Goal: Information Seeking & Learning: Learn about a topic

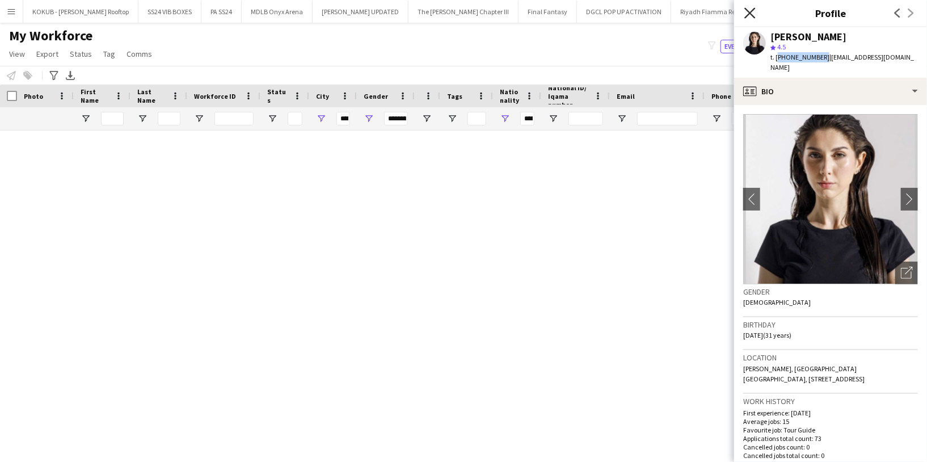
scroll to position [1149, 0]
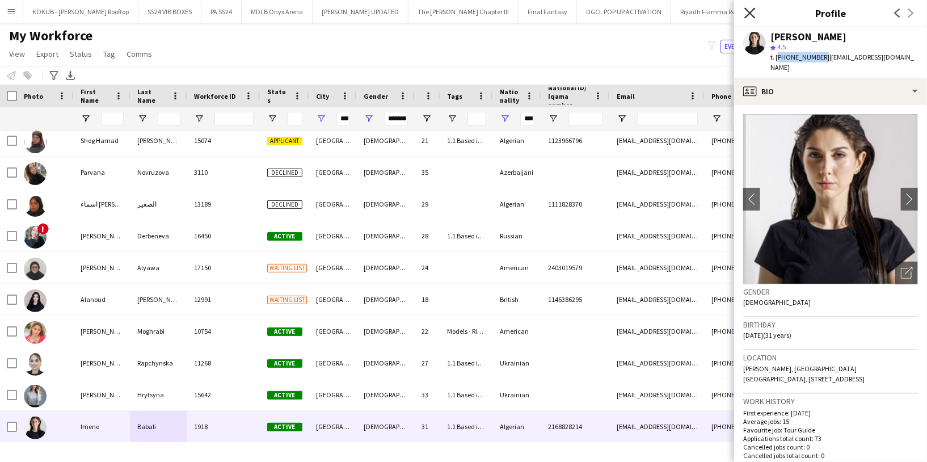
click at [750, 13] on icon at bounding box center [749, 12] width 11 height 11
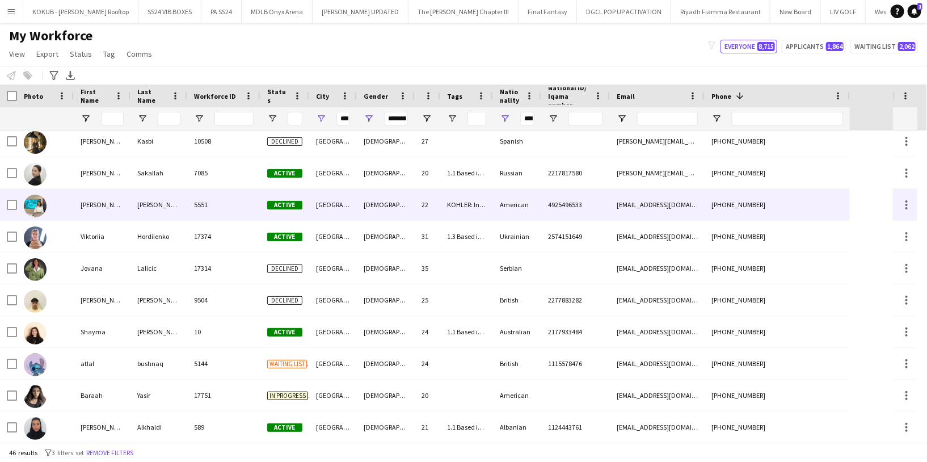
scroll to position [0, 0]
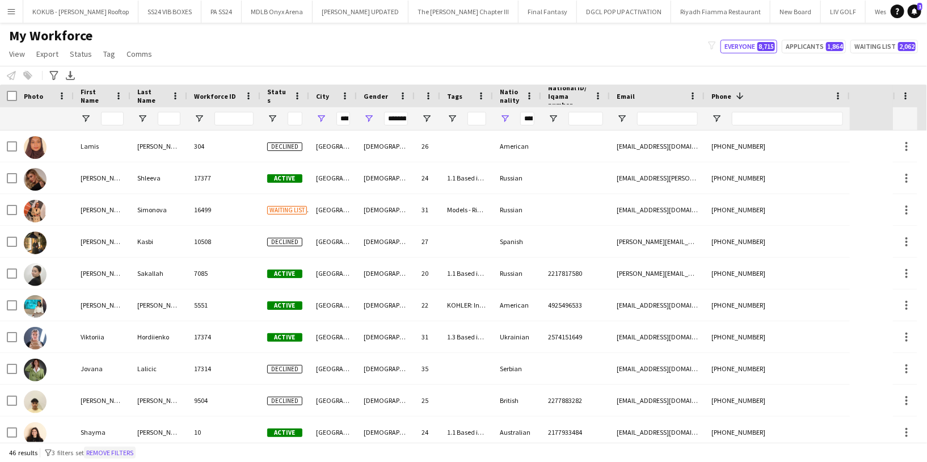
click at [128, 456] on button "Remove filters" at bounding box center [110, 452] width 52 height 12
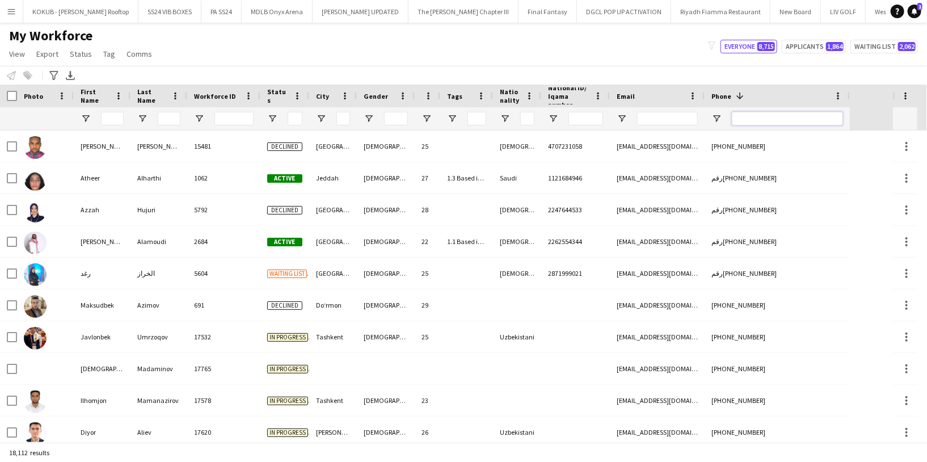
click at [755, 115] on input "Phone Filter Input" at bounding box center [787, 119] width 111 height 14
paste input "**********"
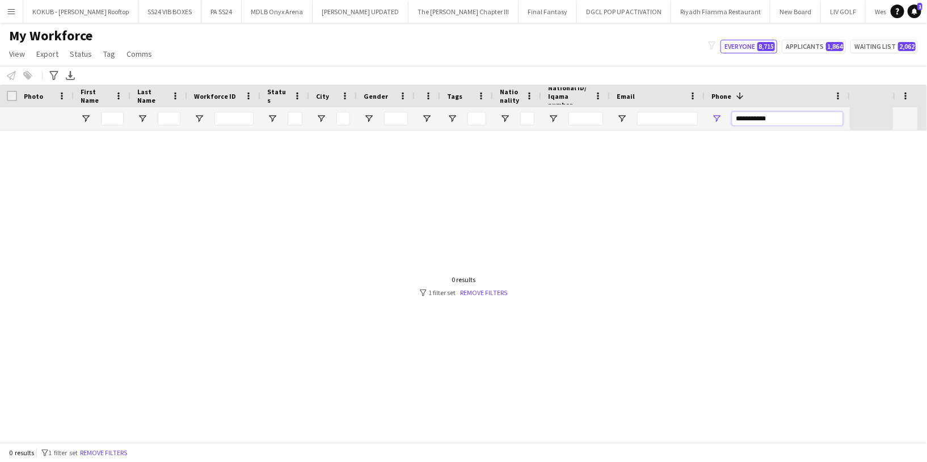
click at [757, 115] on input "**********" at bounding box center [787, 119] width 111 height 14
click at [744, 116] on input "**********" at bounding box center [787, 119] width 111 height 14
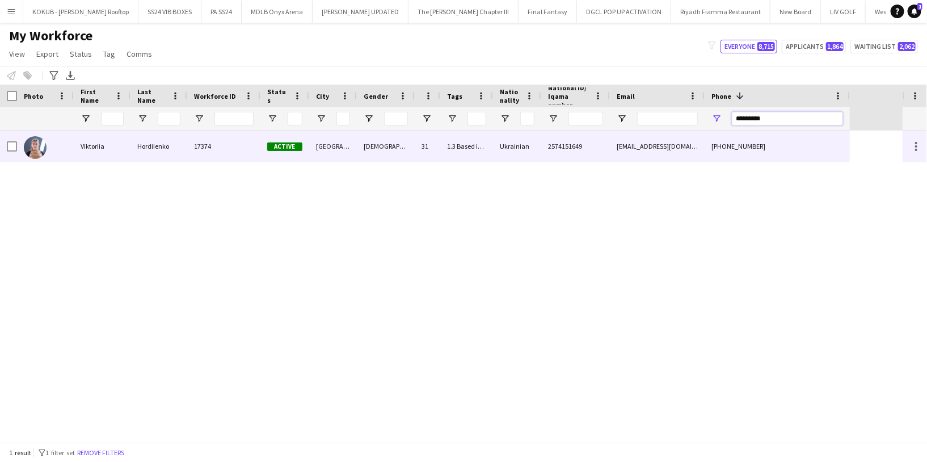
type input "*********"
click at [140, 154] on div "Hordiienko" at bounding box center [158, 145] width 57 height 31
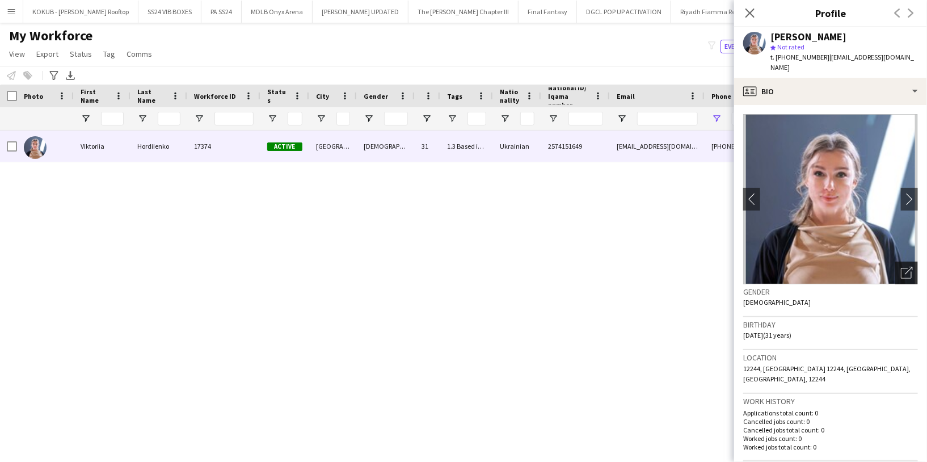
click at [901, 267] on icon "Open photos pop-in" at bounding box center [907, 273] width 12 height 12
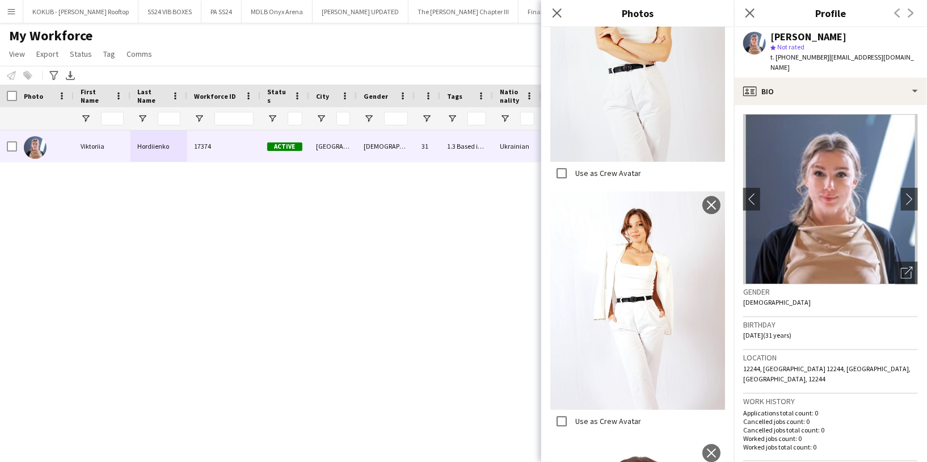
scroll to position [1394, 0]
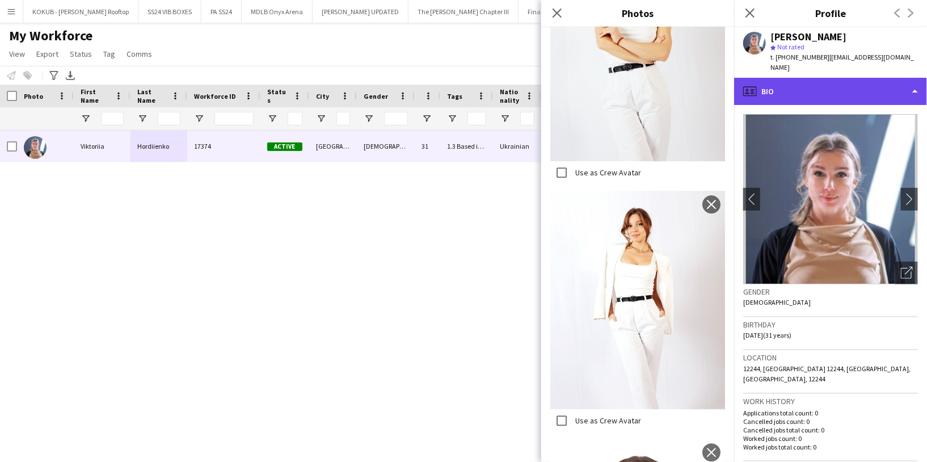
click at [836, 81] on div "profile Bio" at bounding box center [830, 91] width 193 height 27
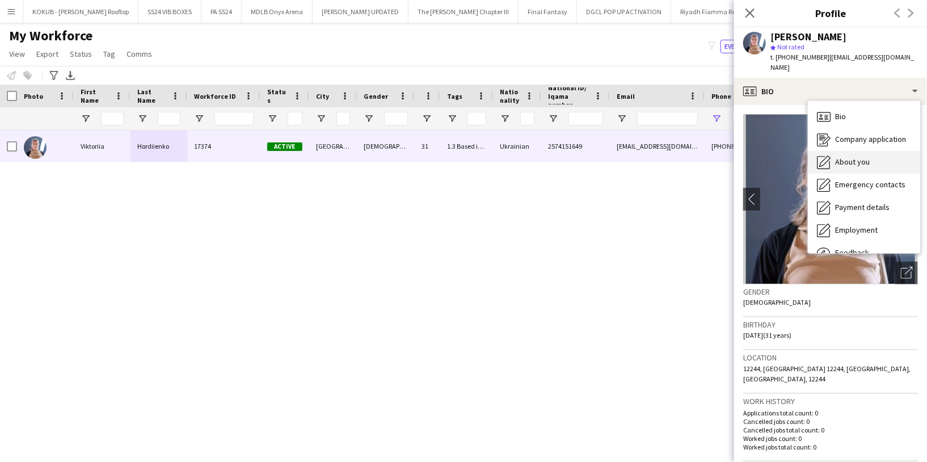
click at [857, 157] on span "About you" at bounding box center [852, 162] width 35 height 10
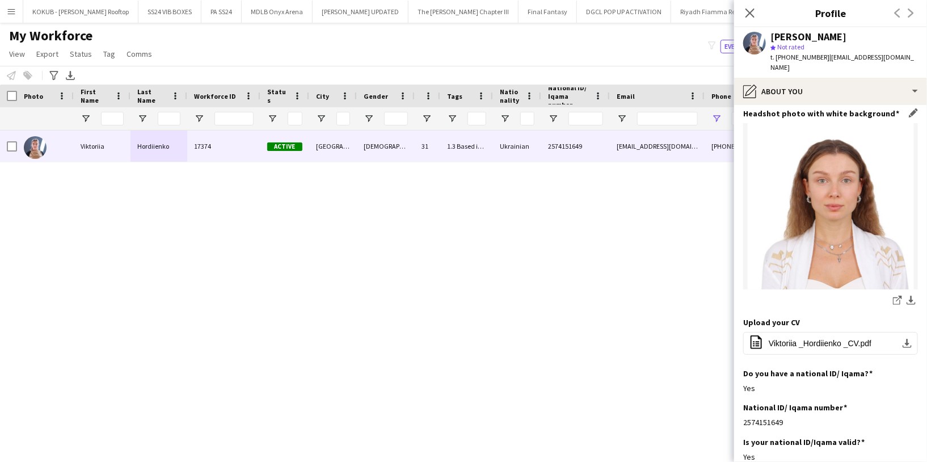
scroll to position [133, 0]
click at [806, 331] on button "office-file-sheet Viktoriia _Hordiienko _CV.pdf download-bottom" at bounding box center [830, 342] width 175 height 23
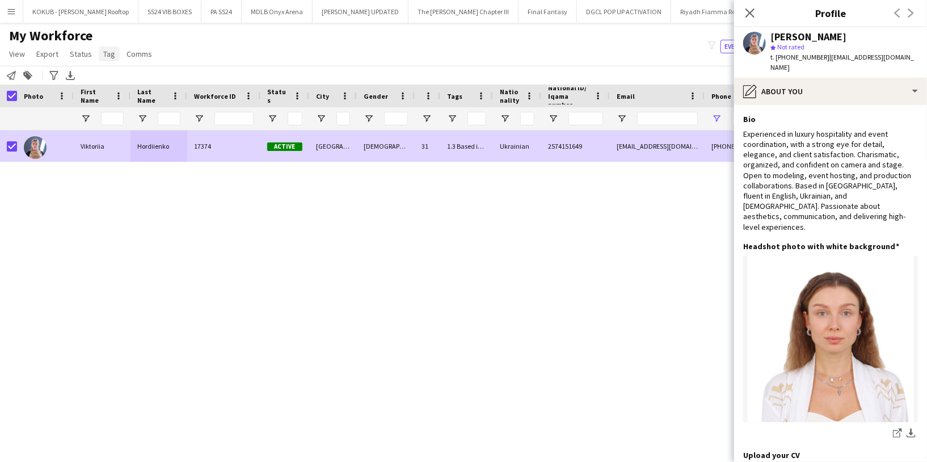
click at [107, 53] on span "Tag" at bounding box center [109, 54] width 12 height 10
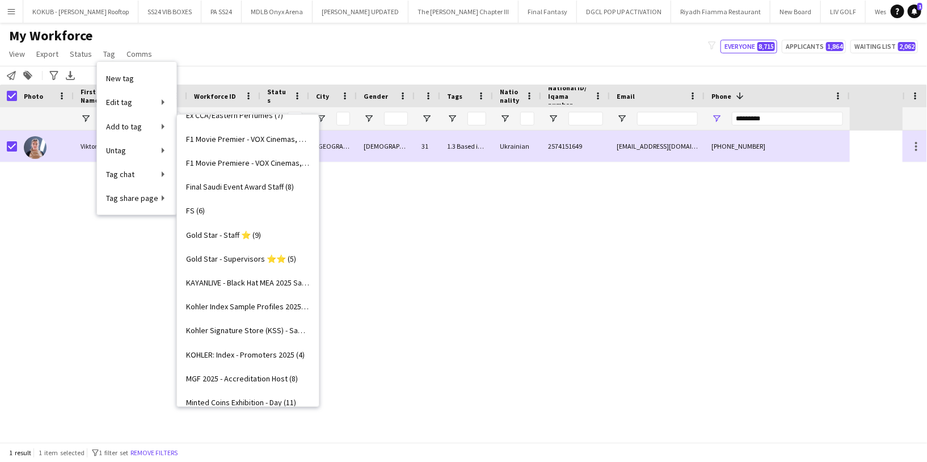
scroll to position [424, 0]
click at [263, 332] on span "Kohler Signature Store (KSS) - Sample profiles (4)" at bounding box center [248, 329] width 124 height 10
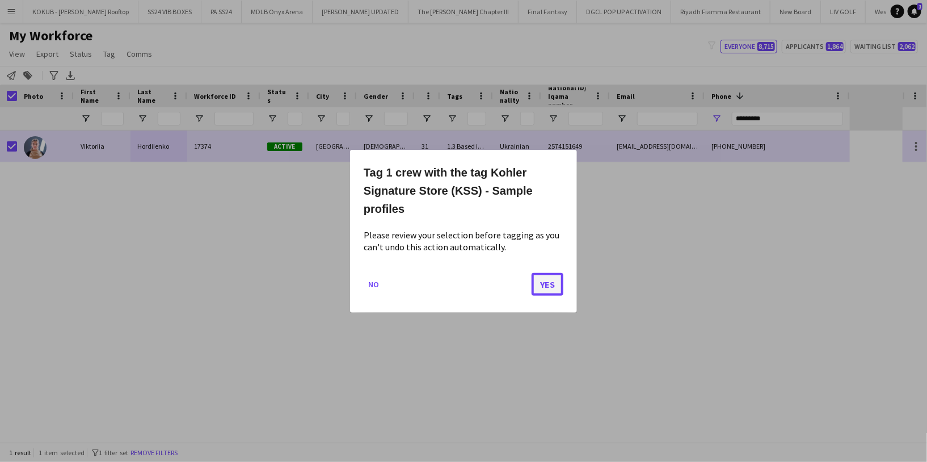
click at [556, 293] on button "Yes" at bounding box center [547, 283] width 32 height 23
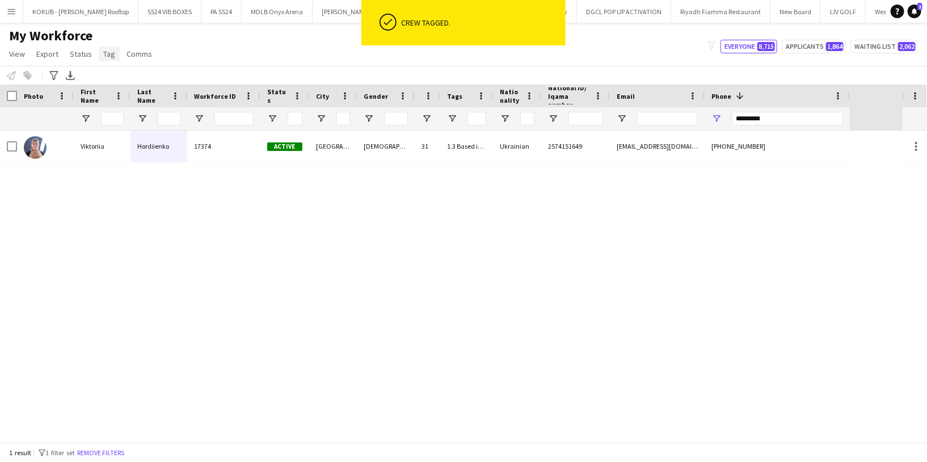
click at [111, 57] on span "Tag" at bounding box center [109, 54] width 12 height 10
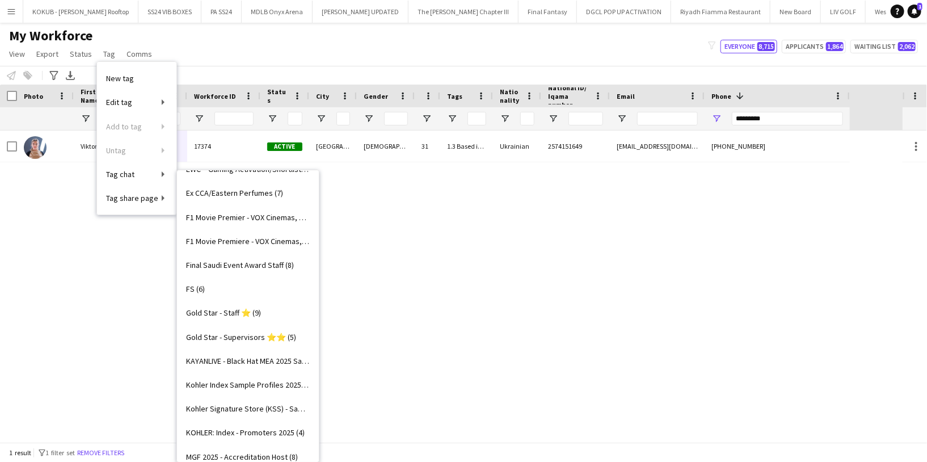
scroll to position [406, 0]
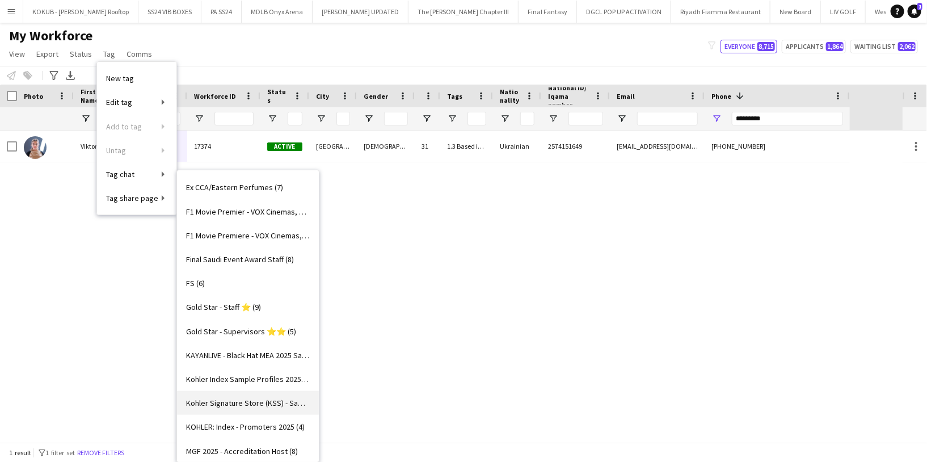
click at [260, 398] on span "Kohler Signature Store (KSS) - Sample profiles (5)" at bounding box center [248, 403] width 124 height 10
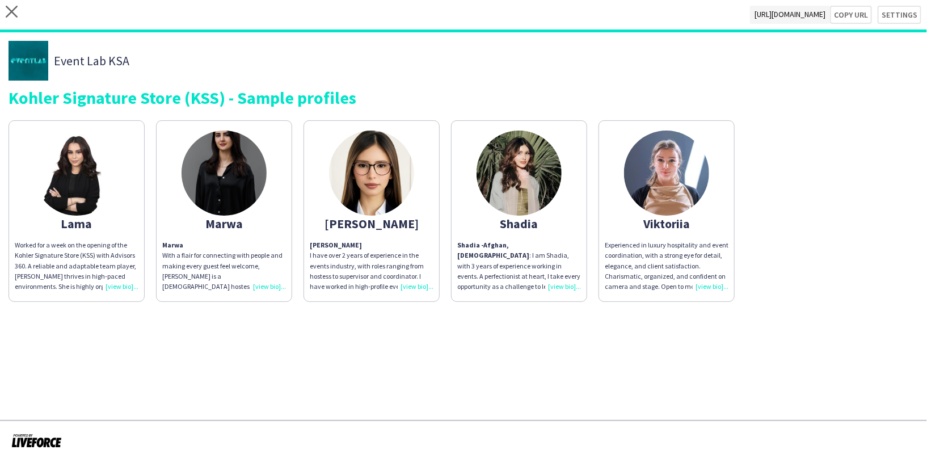
click at [655, 191] on img at bounding box center [666, 172] width 85 height 85
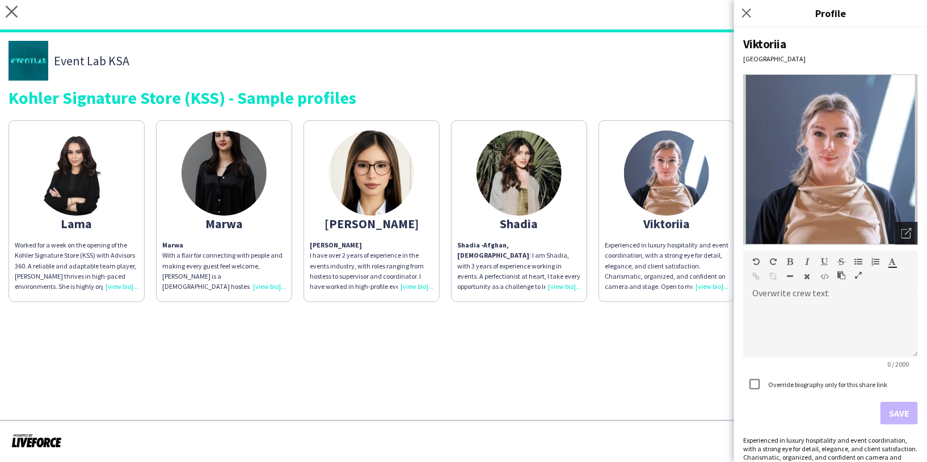
click at [901, 231] on icon "Open photos pop-in" at bounding box center [906, 233] width 10 height 10
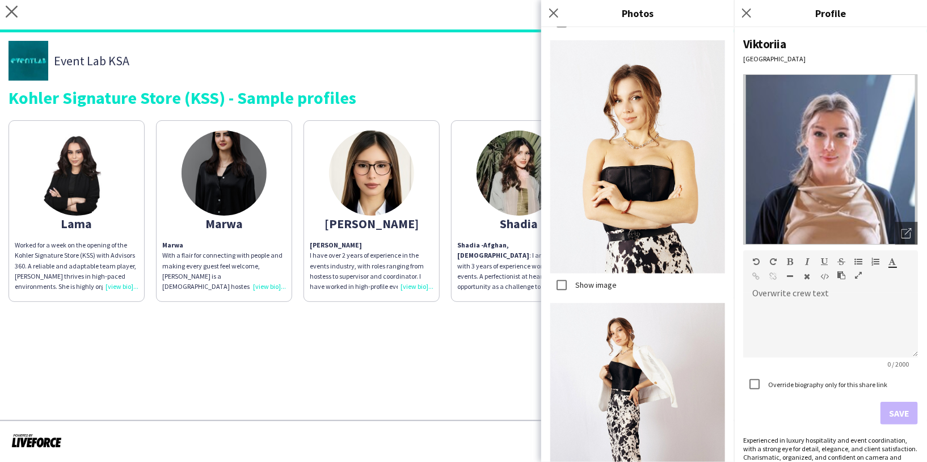
scroll to position [1459, 0]
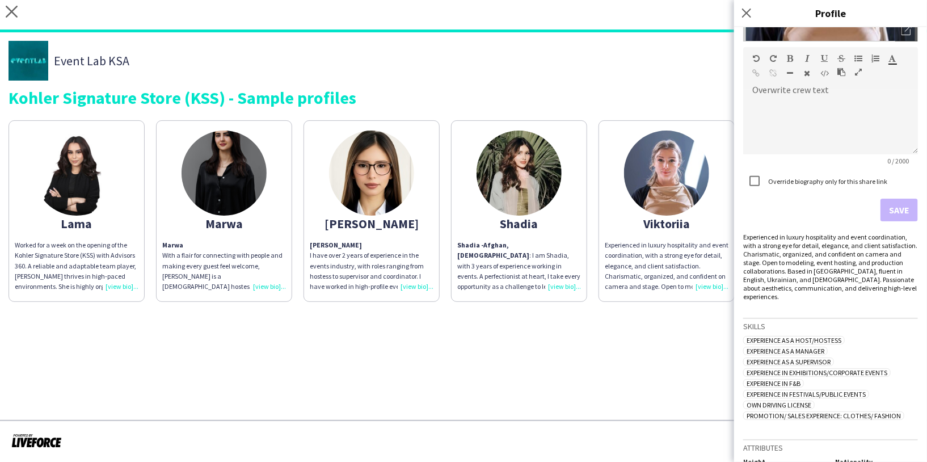
scroll to position [201, 0]
click at [747, 14] on icon at bounding box center [746, 12] width 11 height 11
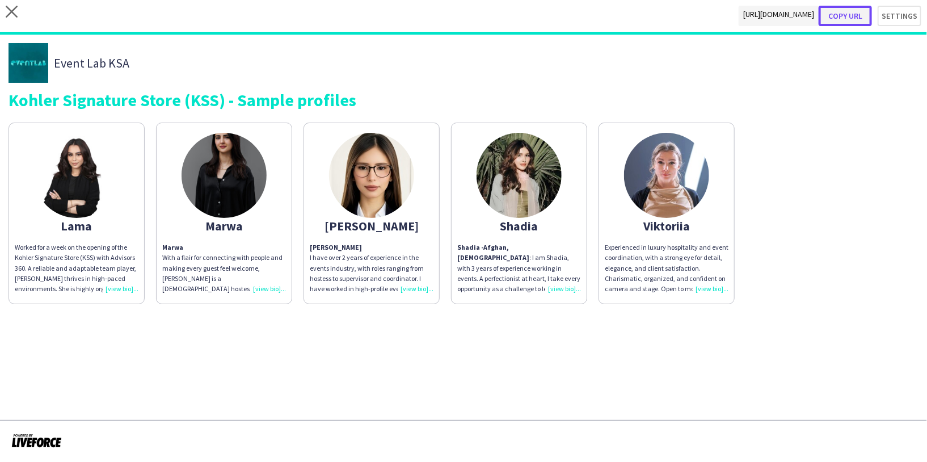
click at [856, 15] on button "Copy url" at bounding box center [844, 16] width 53 height 20
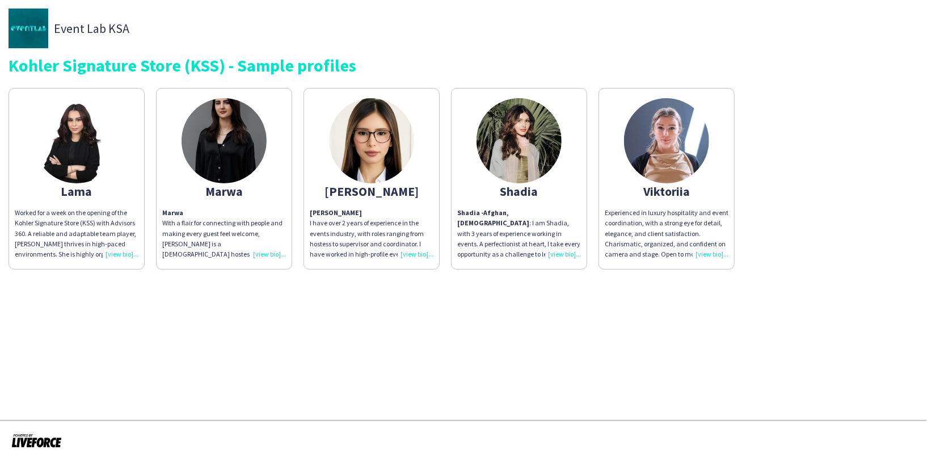
click at [665, 148] on img at bounding box center [666, 140] width 85 height 85
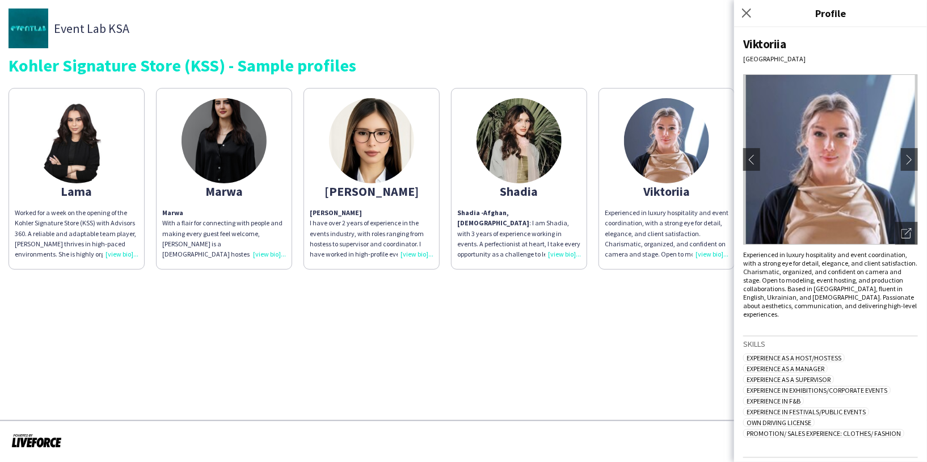
scroll to position [58, 0]
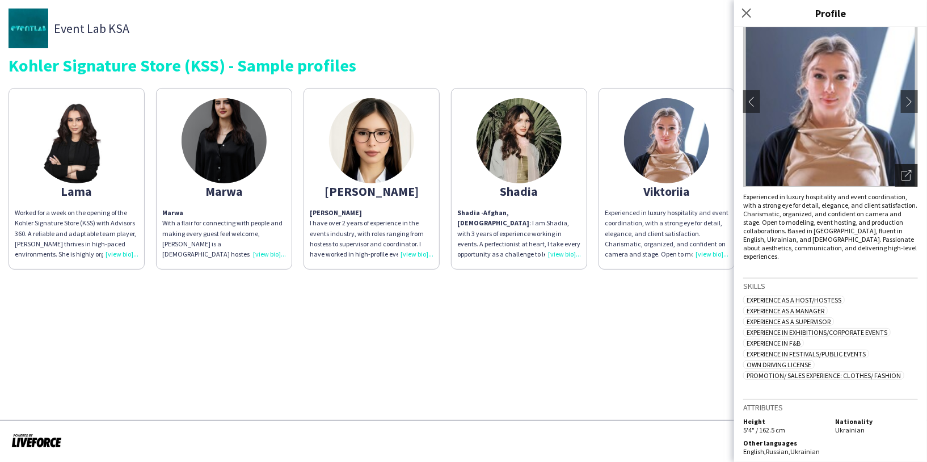
click at [901, 178] on icon "Open photos pop-in" at bounding box center [906, 175] width 10 height 10
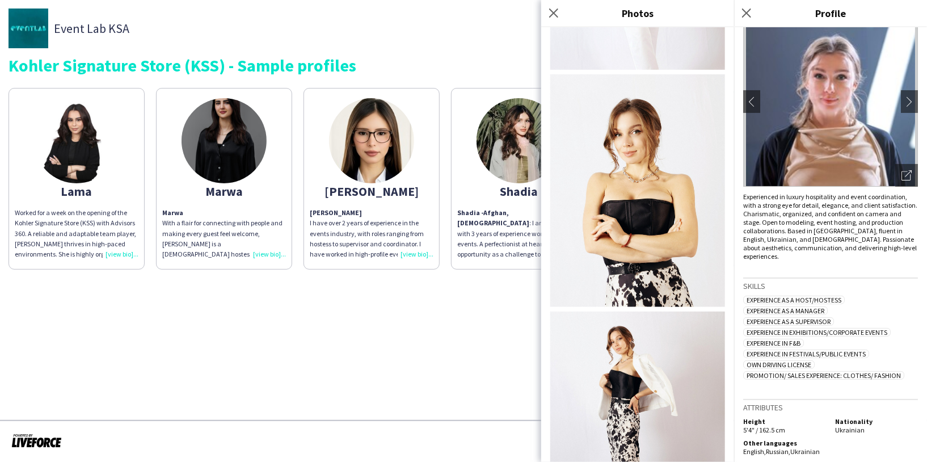
scroll to position [395, 0]
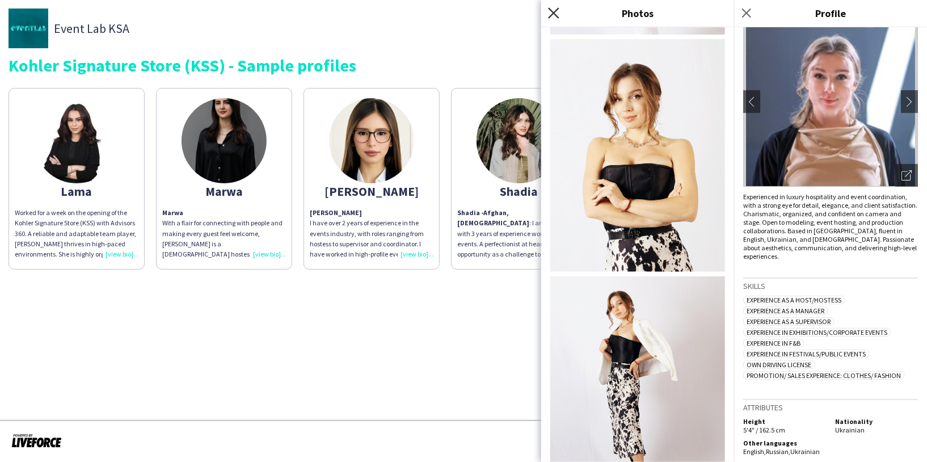
click at [555, 9] on icon "Close pop-in" at bounding box center [553, 12] width 11 height 11
